Goal: Navigation & Orientation: Find specific page/section

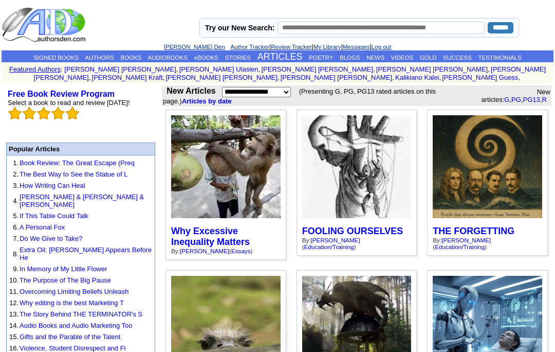
click at [359, 55] on link "BLOGS" at bounding box center [350, 58] width 21 height 6
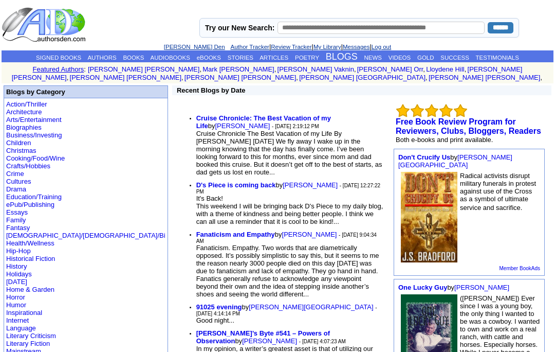
click at [183, 47] on link "[PERSON_NAME] Den" at bounding box center [194, 47] width 61 height 6
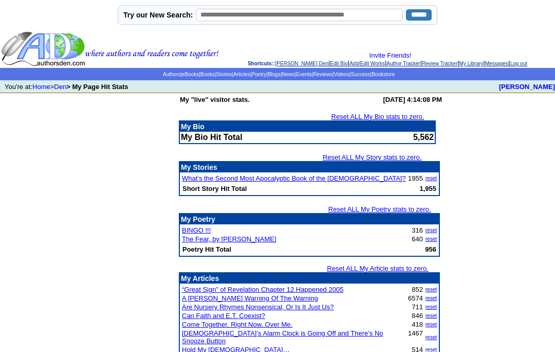
click at [70, 46] on img at bounding box center [110, 49] width 218 height 36
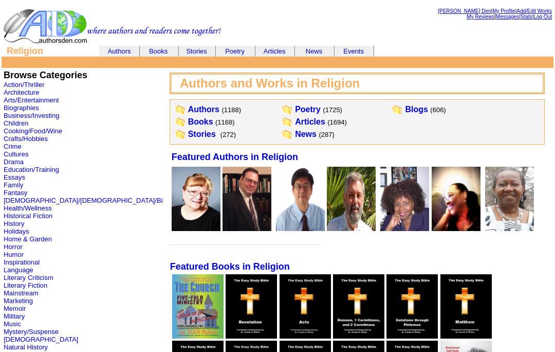
click at [295, 120] on link "Articles" at bounding box center [310, 121] width 30 height 9
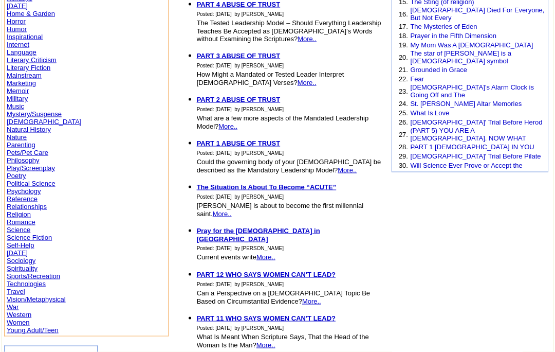
scroll to position [254, 0]
click at [507, 161] on link "Will Science Ever Prove or Accept the" at bounding box center [466, 165] width 112 height 8
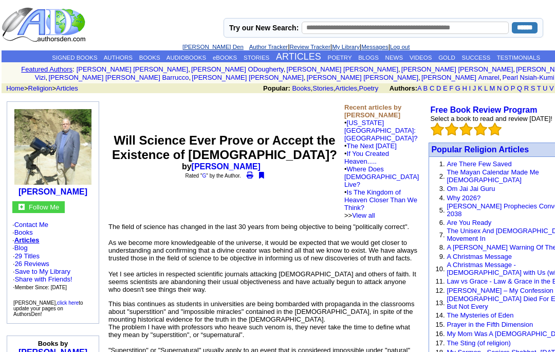
click at [443, 51] on td "SIGNED BOOKS AUTHORS BOOKS AUDIOBOOKS eBOOKS STORIES ARTICLES POETRY BLOGS NEWS…" at bounding box center [296, 56] width 589 height 12
click at [440, 60] on link "GOLD" at bounding box center [447, 58] width 17 height 6
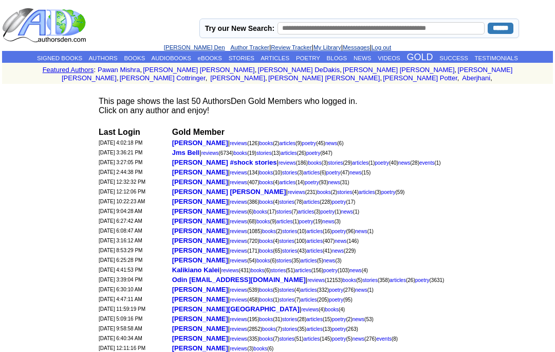
click at [372, 55] on link "NEWS" at bounding box center [363, 58] width 18 height 6
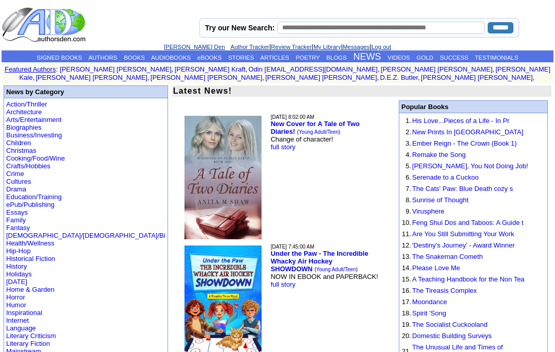
click at [348, 183] on td "9/5/2025 8:02:00 AM New Cover for A Tale of Two Diaries! ( Young Adult/Teen ) C…" at bounding box center [330, 178] width 120 height 128
click at [206, 57] on link "eBOOKS" at bounding box center [209, 58] width 24 height 6
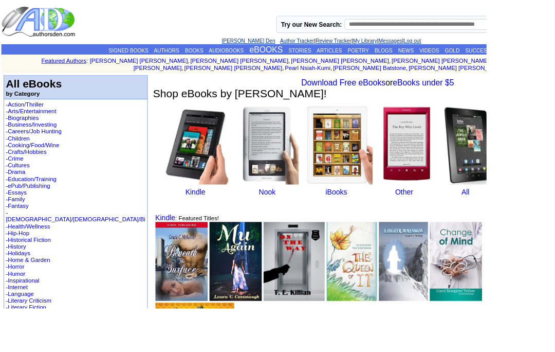
click at [531, 56] on link "SUCCESS" at bounding box center [545, 58] width 29 height 6
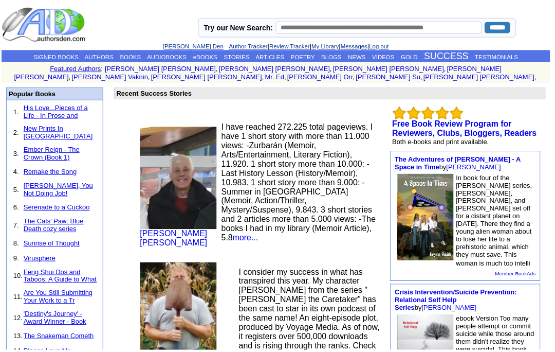
click at [317, 61] on link "POETRY" at bounding box center [305, 58] width 24 height 6
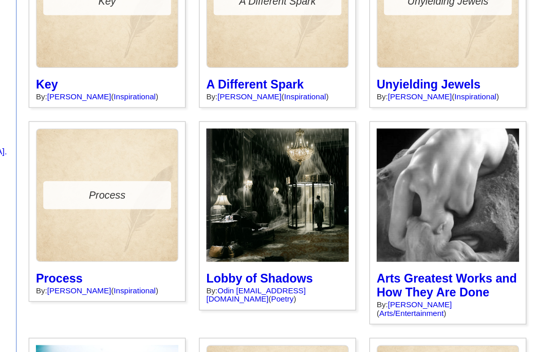
scroll to position [144, 0]
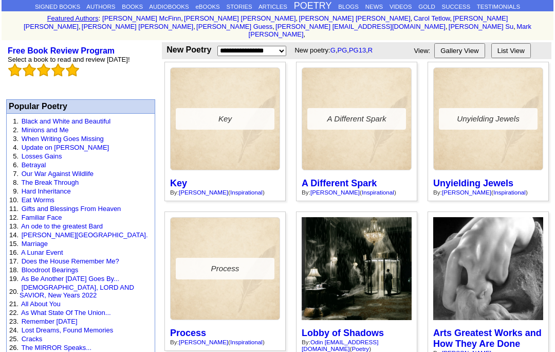
scroll to position [0, 0]
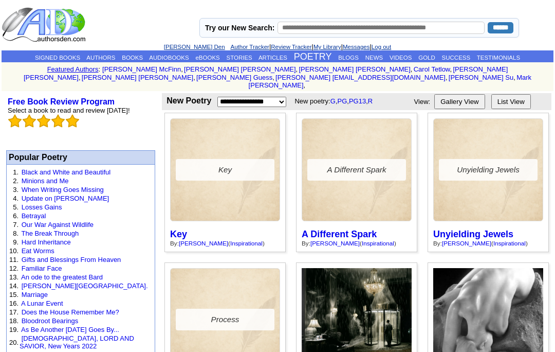
click at [280, 57] on link "ARTICLES" at bounding box center [273, 58] width 29 height 6
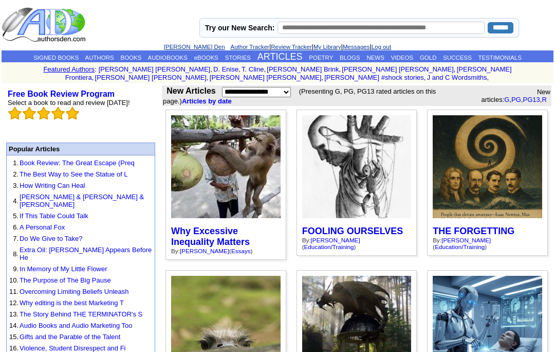
click at [285, 46] on link "Review Tracker" at bounding box center [291, 47] width 41 height 6
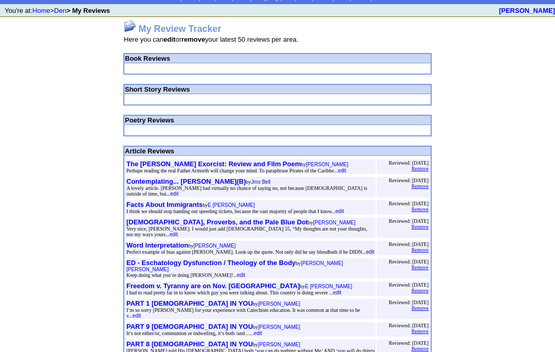
scroll to position [76, 0]
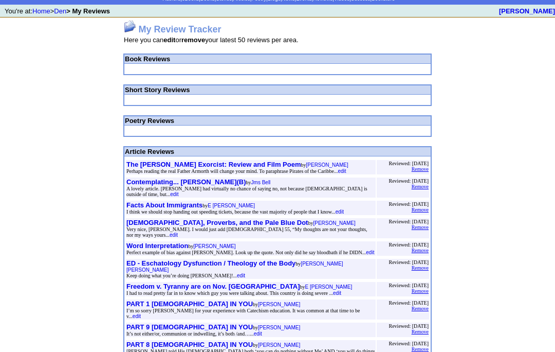
click at [342, 174] on font "edit" at bounding box center [342, 171] width 8 height 6
click at [512, 157] on td "My Review Tracker Here you can edit or remove your latest 50 reviews per area. …" at bounding box center [277, 313] width 555 height 592
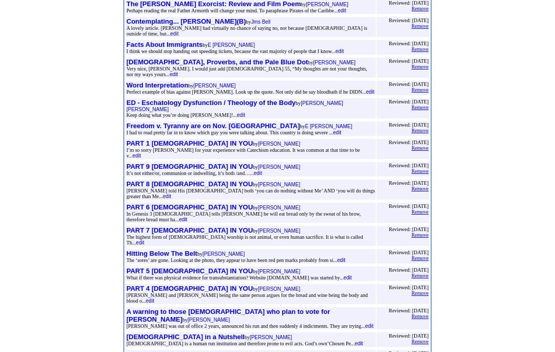
scroll to position [236, 0]
click at [366, 95] on font "edit" at bounding box center [370, 92] width 8 height 6
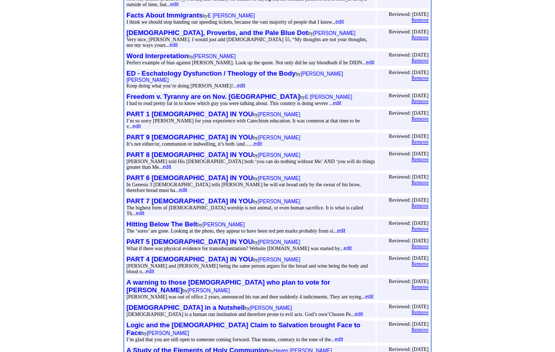
scroll to position [294, 0]
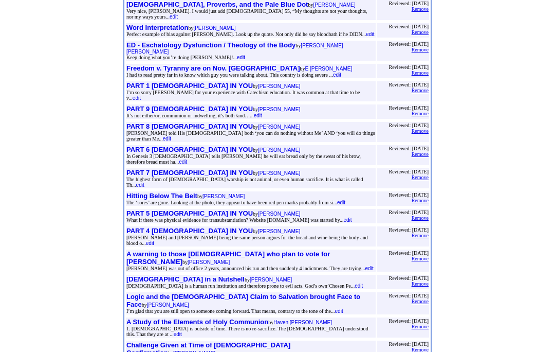
click at [366, 271] on font "edit" at bounding box center [370, 268] width 8 height 6
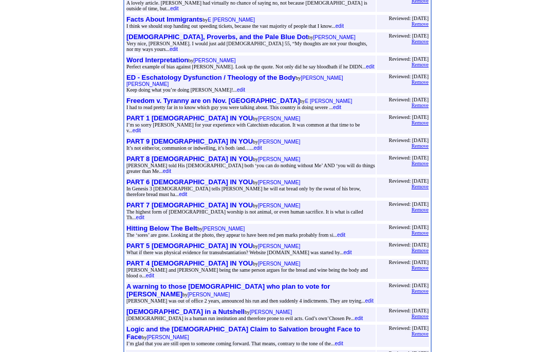
scroll to position [261, 0]
click at [340, 111] on link "edit" at bounding box center [337, 107] width 8 height 8
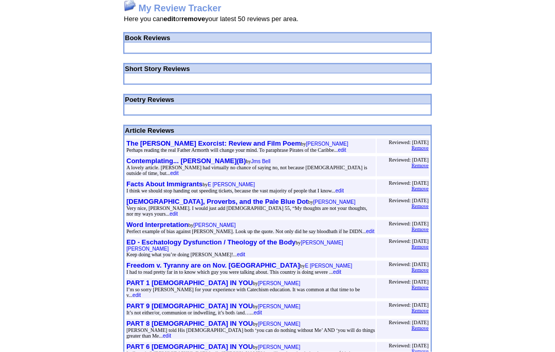
scroll to position [0, 0]
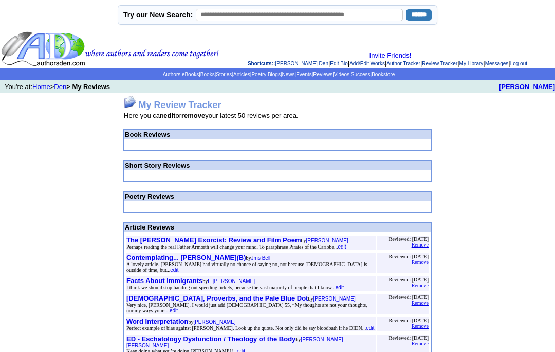
click at [286, 66] on link "[PERSON_NAME] Den" at bounding box center [302, 64] width 53 height 6
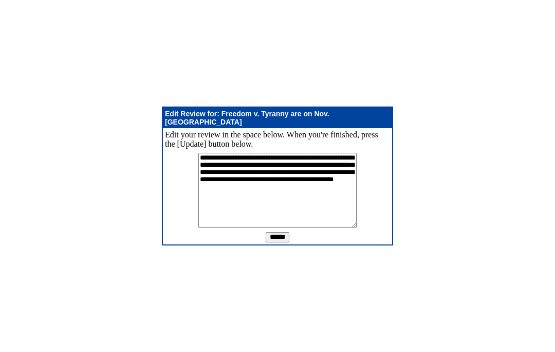
click at [537, 300] on td "**********" at bounding box center [277, 176] width 555 height 352
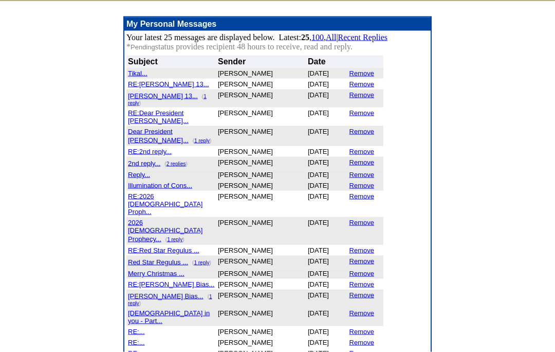
scroll to position [93, 0]
click at [140, 77] on font "Tikal..." at bounding box center [138, 73] width 20 height 8
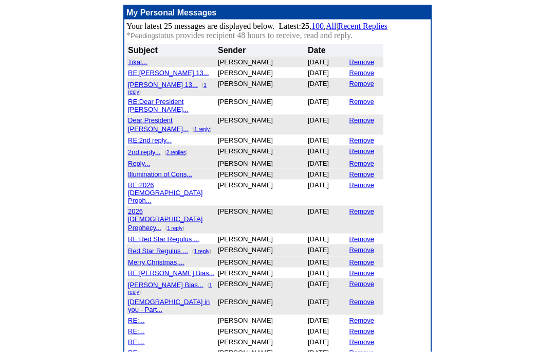
scroll to position [104, 0]
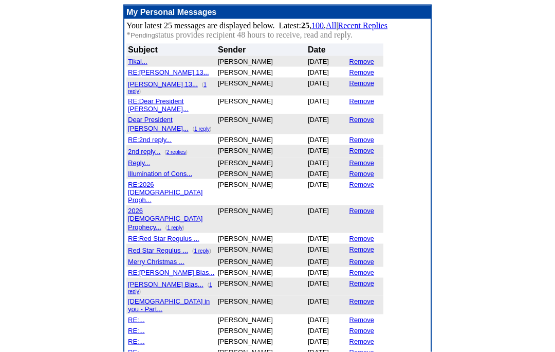
click at [140, 65] on link "Tikal..." at bounding box center [138, 61] width 20 height 9
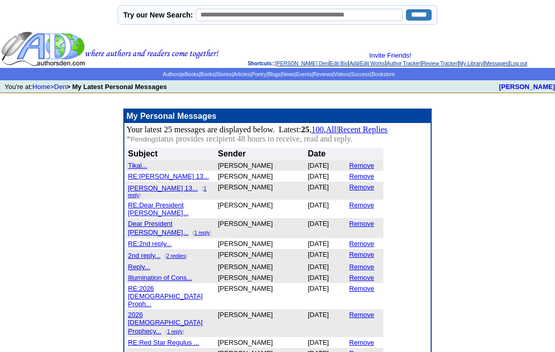
scroll to position [104, 0]
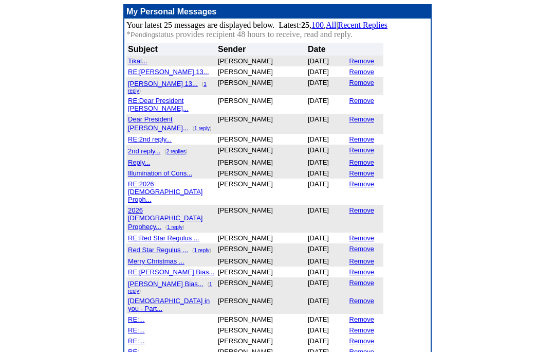
click at [362, 65] on link "Remove" at bounding box center [362, 61] width 25 height 8
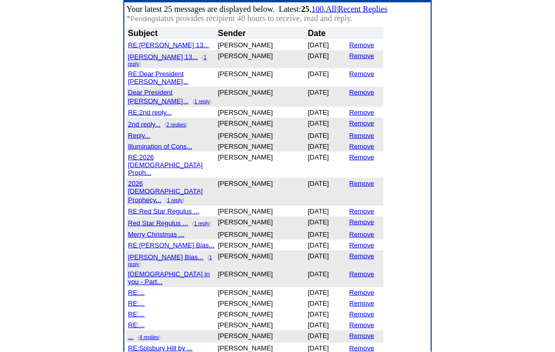
scroll to position [121, 0]
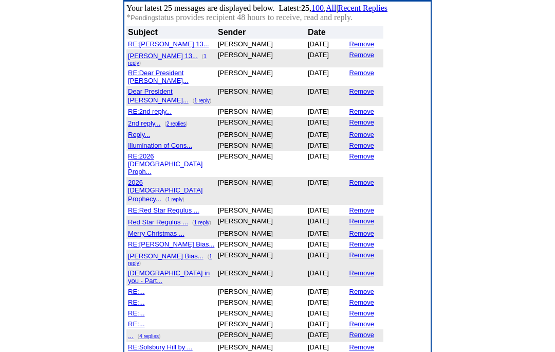
click at [174, 218] on font "Red Star Regulus ..." at bounding box center [158, 222] width 60 height 8
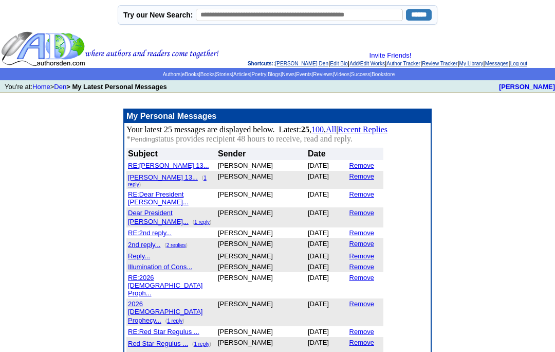
scroll to position [167, 0]
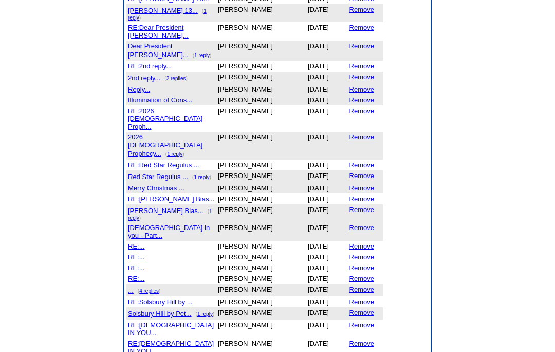
click at [167, 184] on font "Merry Christmas ..." at bounding box center [156, 188] width 57 height 8
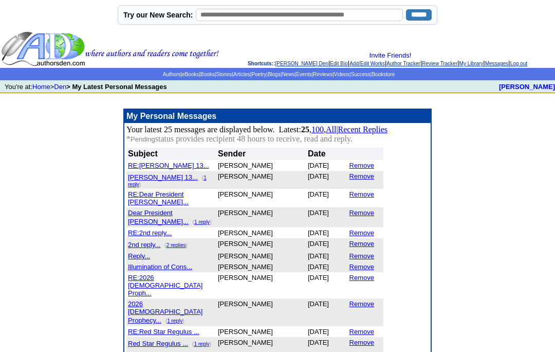
click at [297, 21] on input "text" at bounding box center [299, 15] width 207 height 12
type input "****"
click at [416, 19] on input "******" at bounding box center [419, 14] width 26 height 11
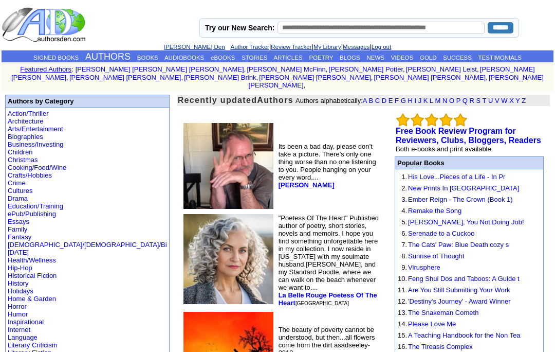
click at [329, 27] on input "text" at bounding box center [381, 28] width 207 height 12
type input "****"
click at [495, 27] on input "******" at bounding box center [501, 27] width 26 height 11
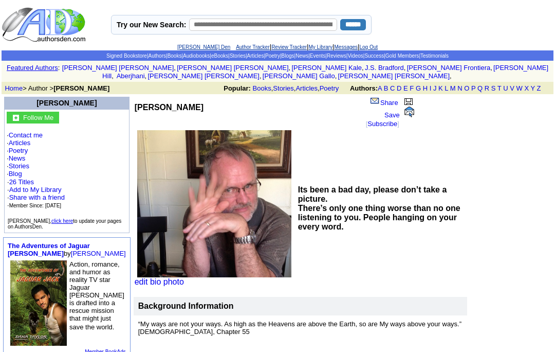
click at [248, 55] on link "Articles" at bounding box center [255, 56] width 17 height 6
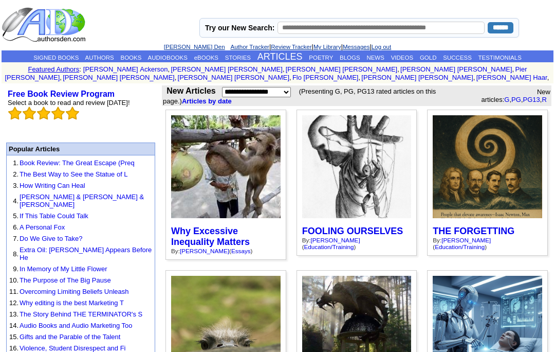
click at [329, 29] on input "text" at bounding box center [381, 28] width 207 height 12
type input "*****"
click at [495, 27] on input "******" at bounding box center [501, 27] width 26 height 11
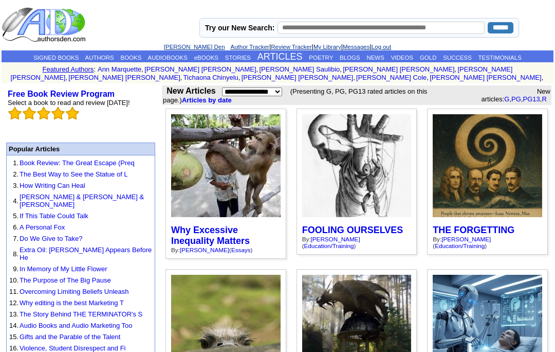
click at [362, 225] on link "FOOLING OURSELVES" at bounding box center [352, 230] width 101 height 10
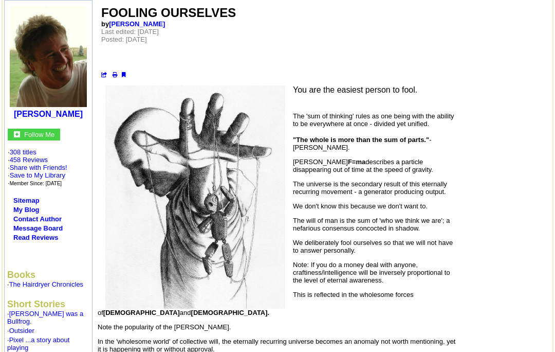
scroll to position [32, 0]
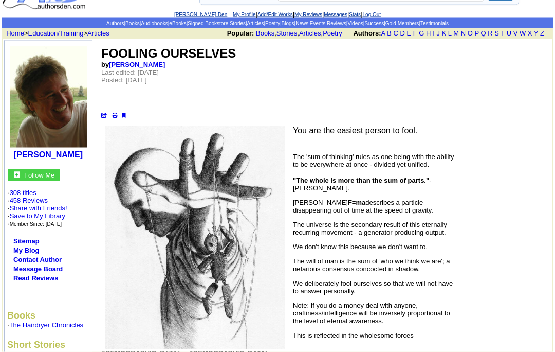
click at [53, 154] on b "[PERSON_NAME]" at bounding box center [48, 154] width 69 height 9
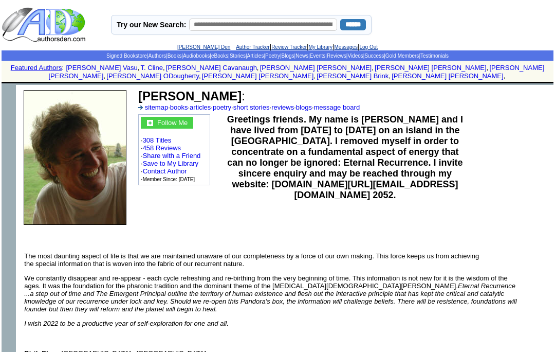
click at [106, 53] on link "Signed Bookstore" at bounding box center [126, 56] width 41 height 6
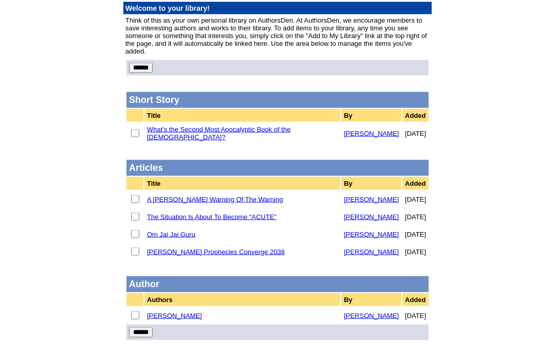
scroll to position [102, 0]
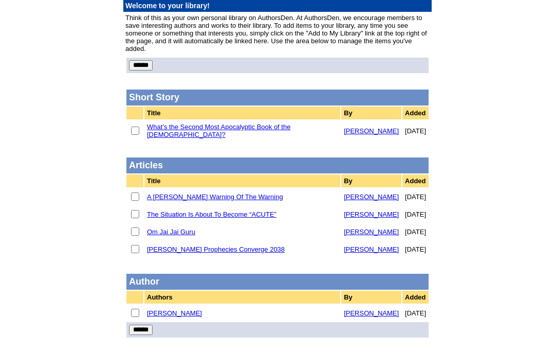
click at [139, 214] on td at bounding box center [134, 214] width 17 height 16
click at [138, 317] on td at bounding box center [134, 312] width 17 height 16
click at [146, 335] on input "******" at bounding box center [141, 329] width 24 height 10
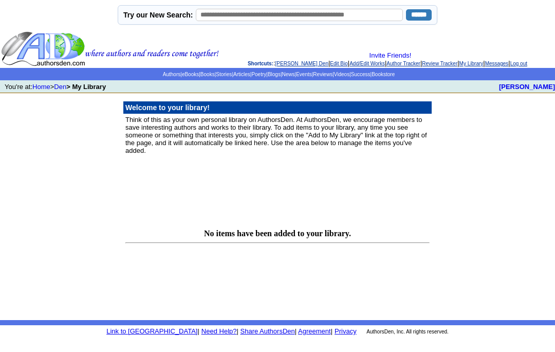
click at [278, 77] on link "Blogs" at bounding box center [274, 74] width 13 height 6
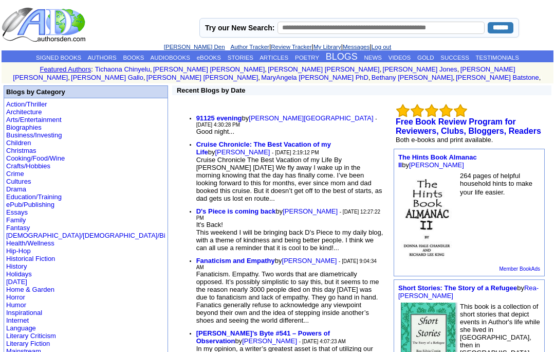
click at [411, 55] on link "VIDEOS" at bounding box center [400, 58] width 22 height 6
